Goal: Find specific page/section: Find specific page/section

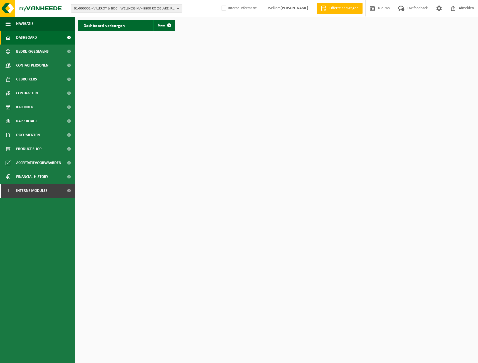
click at [94, 9] on span "01-000001 - VILLEROY & BOCH WELLNESS NV - 8800 ROESELARE, POPULIERSTRAAT 1" at bounding box center [124, 8] width 101 height 8
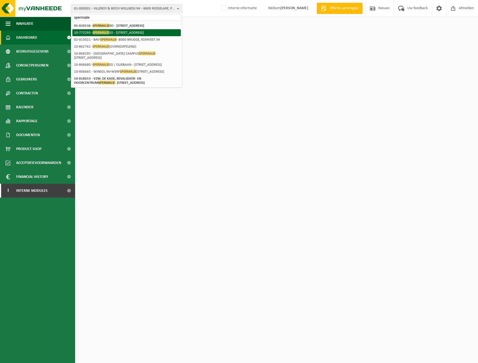
type input "spermalie"
click at [117, 30] on li "10-772293 - SPERMALIE SO - 8000 BRUGGE, OLIEBAAN 7" at bounding box center [126, 32] width 109 height 7
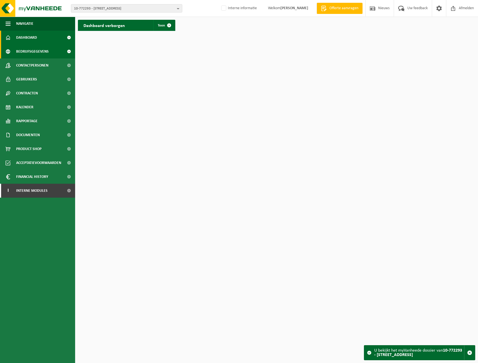
click at [38, 53] on span "Bedrijfsgegevens" at bounding box center [32, 52] width 33 height 14
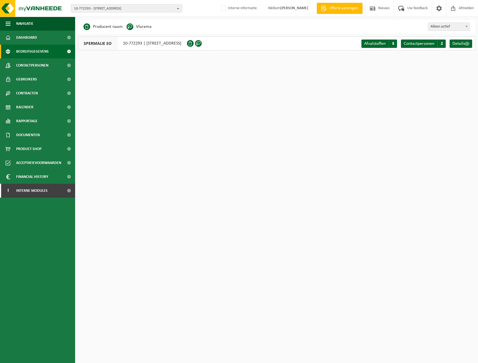
click at [105, 44] on span "SPERMALIE SO" at bounding box center [97, 43] width 39 height 13
click at [131, 38] on div "SPERMALIE SO 10-772293 | [STREET_ADDRESS]" at bounding box center [132, 43] width 109 height 14
drag, startPoint x: 122, startPoint y: 44, endPoint x: 140, endPoint y: 46, distance: 17.9
click at [140, 46] on div "SPERMALIE SO 10-772293 | [STREET_ADDRESS]" at bounding box center [132, 43] width 109 height 14
copy div "10-77229"
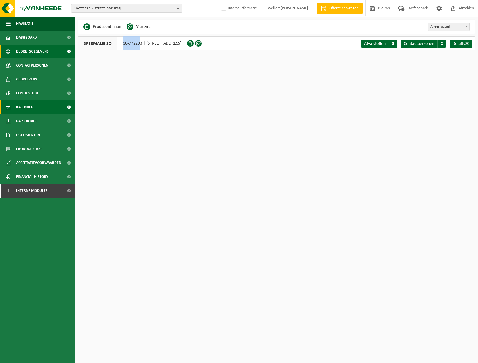
click at [40, 107] on link "Kalender" at bounding box center [37, 107] width 75 height 14
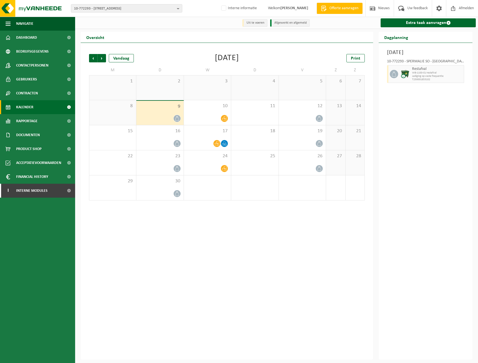
click at [431, 73] on span "WB-1100-CU restafval" at bounding box center [437, 72] width 50 height 3
click at [399, 60] on div "10-772293 - SPERMALIE SO - BRUGGE" at bounding box center [425, 63] width 77 height 6
click at [391, 61] on div "10-772293 - SPERMALIE SO - BRUGGE" at bounding box center [425, 63] width 77 height 6
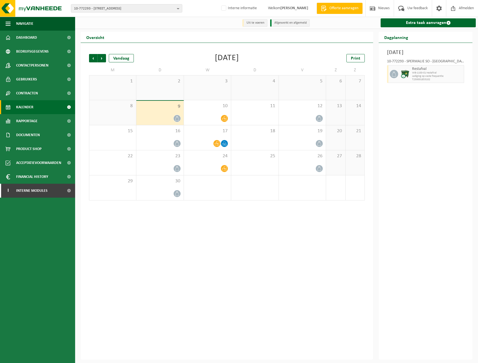
click at [387, 62] on div "10-772293 - SPERMALIE SO - BRUGGE Restafval WB-1100-CU restafval Lediging op va…" at bounding box center [425, 70] width 83 height 27
click at [432, 73] on span "WB-1100-CU restafval" at bounding box center [437, 72] width 50 height 3
click at [412, 76] on div "Restafval WB-1100-CU restafval Lediging op vaste frequentie T250001853102" at bounding box center [437, 74] width 53 height 18
click at [94, 59] on span "Vorige" at bounding box center [93, 58] width 8 height 8
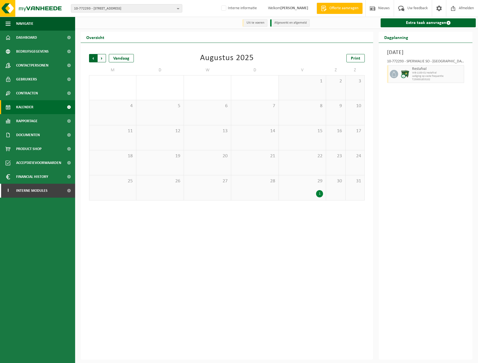
click at [106, 60] on span "Volgende" at bounding box center [102, 58] width 8 height 8
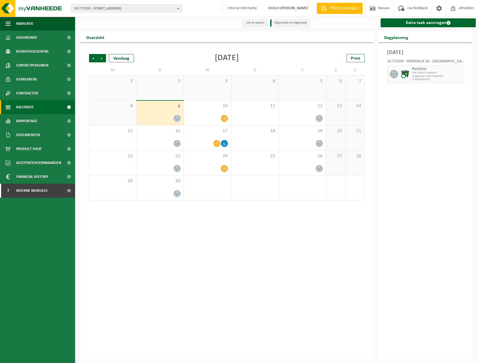
click at [423, 77] on span "Lediging op vaste frequentie" at bounding box center [437, 76] width 50 height 3
click at [45, 66] on span "Contactpersonen" at bounding box center [32, 65] width 32 height 14
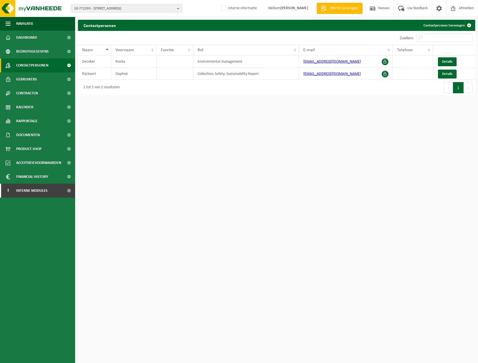
click at [47, 52] on span "Bedrijfsgegevens" at bounding box center [32, 52] width 33 height 14
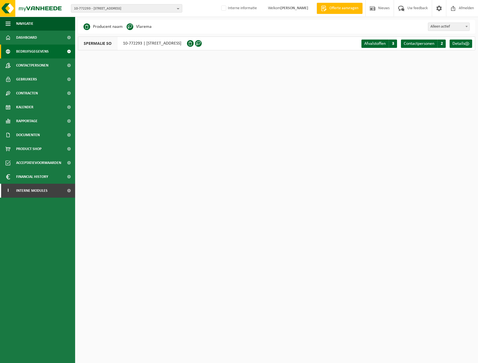
click at [125, 43] on div "SPERMALIE SO 10-772293 | [STREET_ADDRESS]" at bounding box center [132, 43] width 109 height 14
click at [139, 10] on span "10-772293 - [STREET_ADDRESS]" at bounding box center [124, 8] width 101 height 8
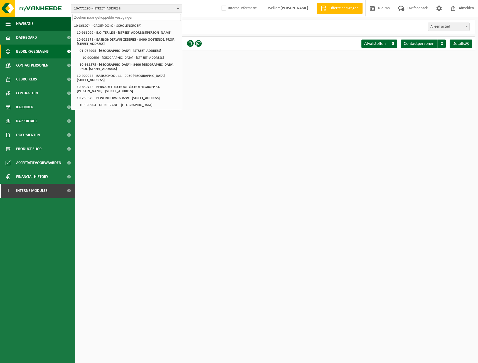
click at [304, 137] on html "10-772293 - SPERMALIE SO - 8000 BRUGGE, OLIEBAAN 7 10-868074 - GROEP DOKO ( SCH…" at bounding box center [239, 181] width 478 height 363
click at [42, 68] on span "Contactpersonen" at bounding box center [32, 65] width 32 height 14
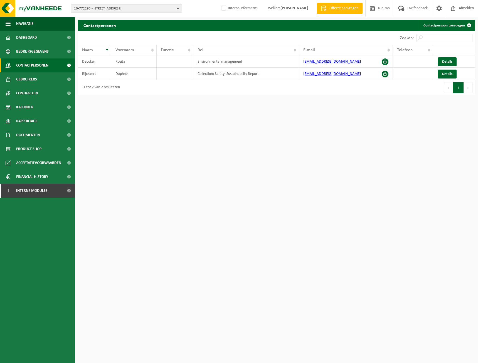
click at [407, 263] on html "10-772293 - SPERMALIE SO - 8000 BRUGGE, OLIEBAAN 7 10-868074 - GROEP DOKO ( SCH…" at bounding box center [239, 181] width 478 height 363
click at [83, 10] on span "10-772293 - [STREET_ADDRESS]" at bounding box center [124, 8] width 101 height 8
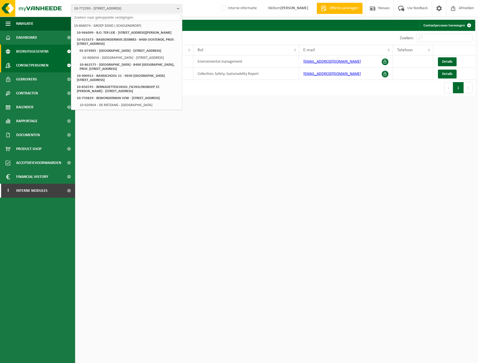
click at [31, 50] on span "Bedrijfsgegevens" at bounding box center [32, 52] width 33 height 14
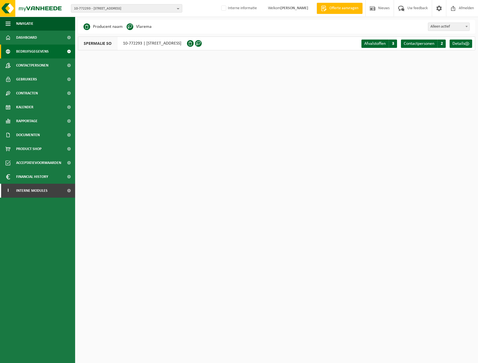
click at [102, 43] on span "SPERMALIE SO" at bounding box center [97, 43] width 39 height 13
click at [151, 45] on div "SPERMALIE SO 10-772293 | [STREET_ADDRESS]" at bounding box center [132, 43] width 109 height 14
click at [126, 45] on div "SPERMALIE SO 10-772293 | [STREET_ADDRESS]" at bounding box center [132, 43] width 109 height 14
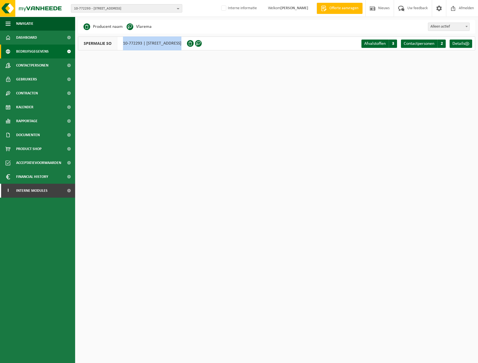
click at [115, 11] on span "10-772293 - [STREET_ADDRESS]" at bounding box center [124, 8] width 101 height 8
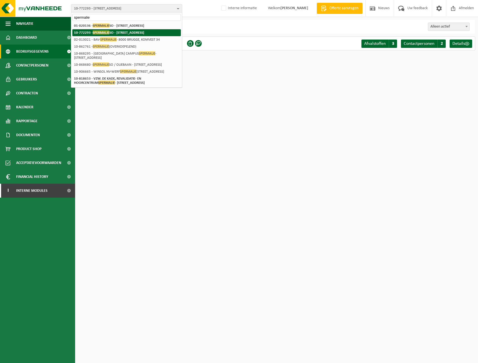
type input "spermalie"
click at [126, 25] on strong "01-020136 - SPERMALIE SO - 8000 BRUGGE, SNAGGAARDSTRAAT 15" at bounding box center [109, 25] width 70 height 4
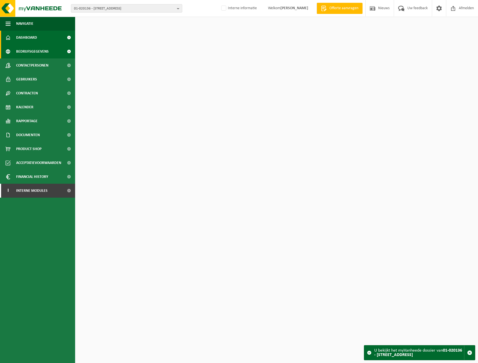
click at [42, 53] on span "Bedrijfsgegevens" at bounding box center [32, 52] width 33 height 14
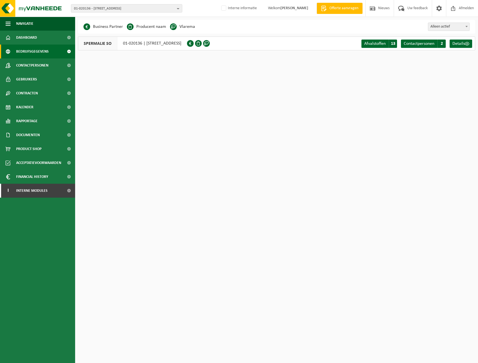
click at [99, 46] on span "SPERMALIE SO" at bounding box center [97, 43] width 39 height 13
click at [122, 40] on div "SPERMALIE SO 01-020136 | SNAGGAARDSTRAAT 15, 8000 BRUGGE" at bounding box center [132, 43] width 109 height 14
drag, startPoint x: 119, startPoint y: 42, endPoint x: 141, endPoint y: 43, distance: 21.8
click at [141, 43] on div "SPERMALIE SO 01-020136 | SNAGGAARDSTRAAT 15, 8000 BRUGGE" at bounding box center [132, 43] width 109 height 14
copy div "01-020136"
